Goal: Information Seeking & Learning: Find specific fact

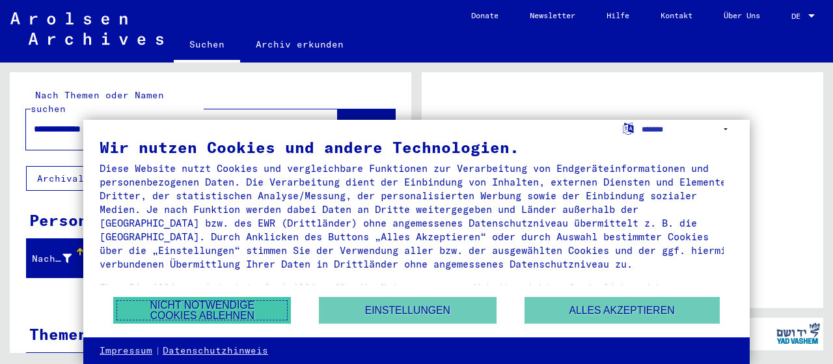
click at [218, 314] on button "Nicht notwendige Cookies ablehnen" at bounding box center [202, 310] width 178 height 27
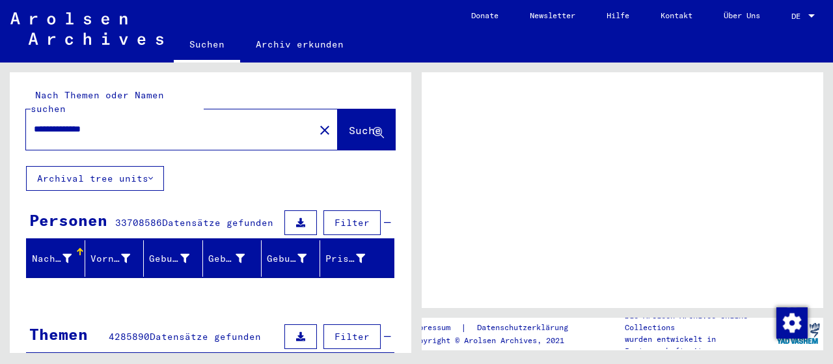
scroll to position [65, 0]
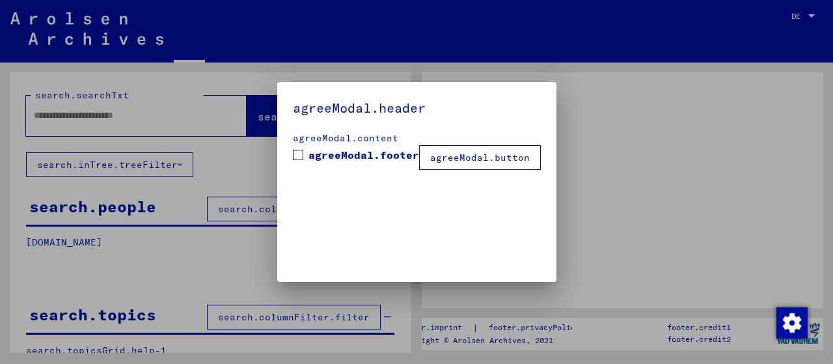
type input "**********"
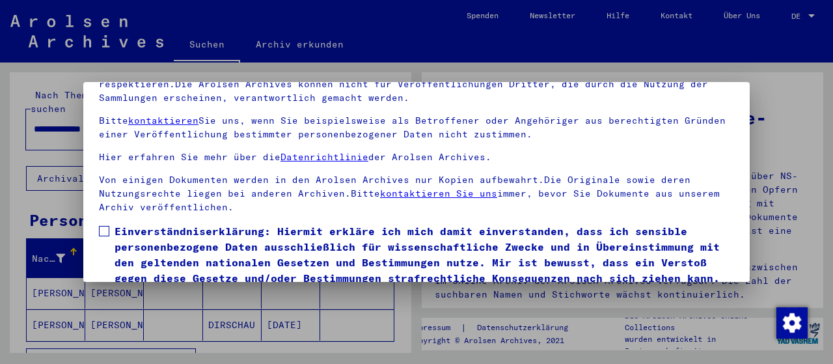
scroll to position [101, 0]
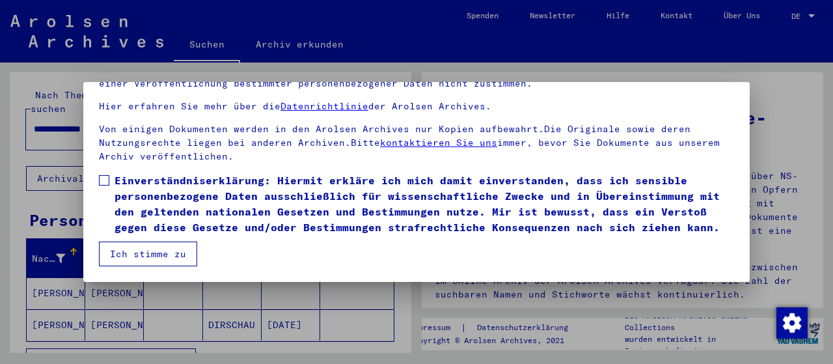
click at [176, 249] on button "Ich stimme zu" at bounding box center [148, 253] width 98 height 25
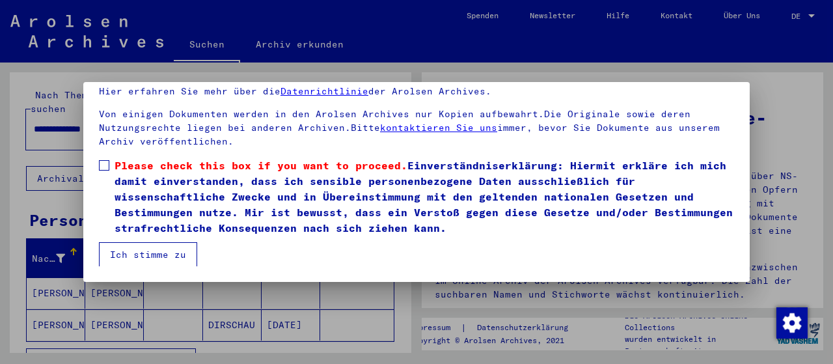
click at [108, 165] on span at bounding box center [104, 165] width 10 height 10
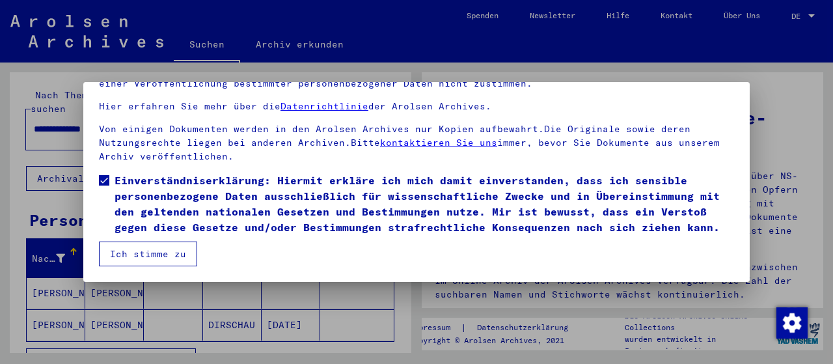
click at [163, 251] on button "Ich stimme zu" at bounding box center [148, 253] width 98 height 25
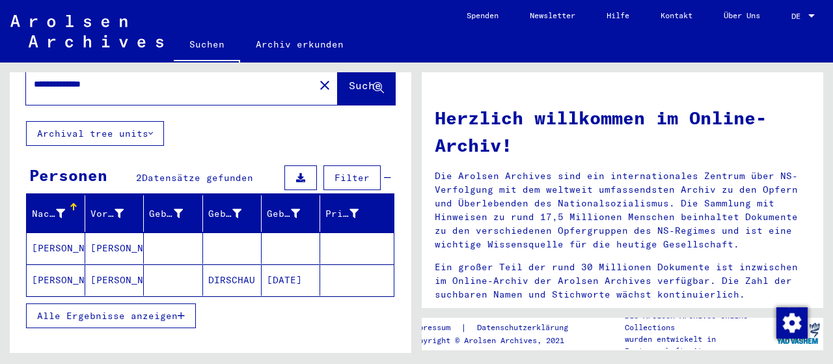
scroll to position [65, 0]
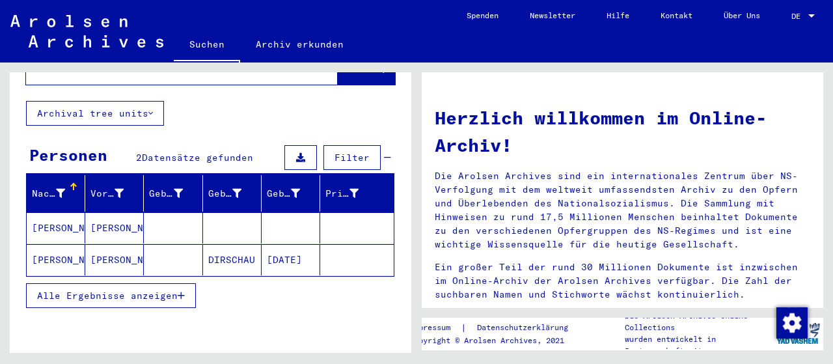
click at [60, 214] on mat-cell "[PERSON_NAME]" at bounding box center [56, 227] width 59 height 31
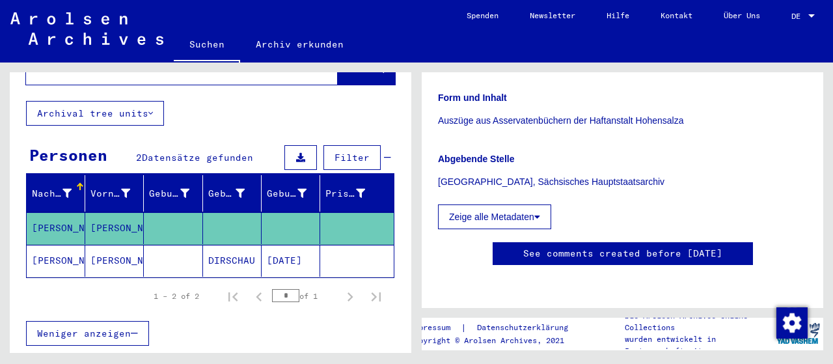
scroll to position [195, 0]
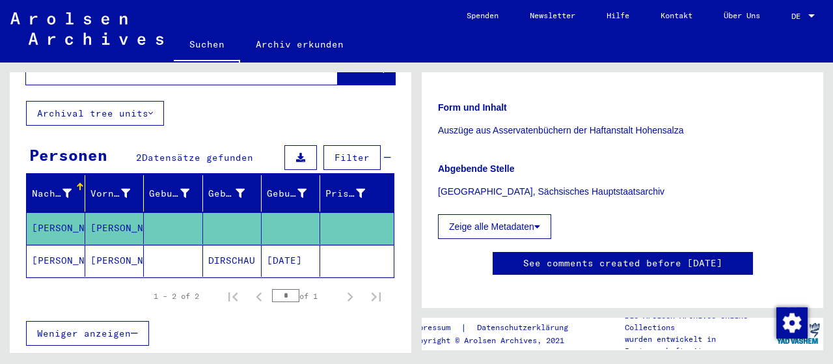
click at [486, 227] on button "Zeige alle Metadaten" at bounding box center [494, 226] width 113 height 25
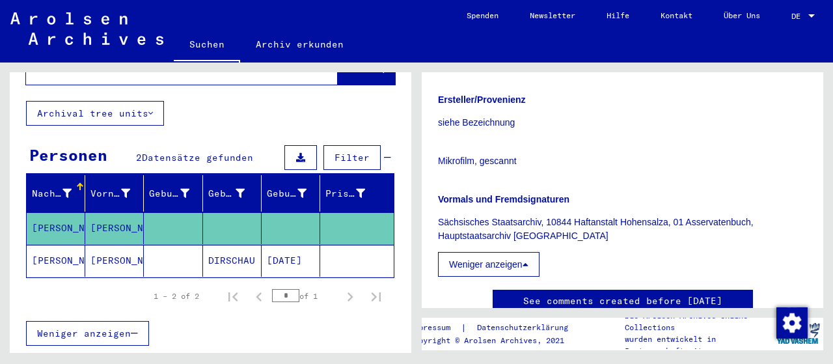
scroll to position [390, 0]
